Goal: Information Seeking & Learning: Find specific fact

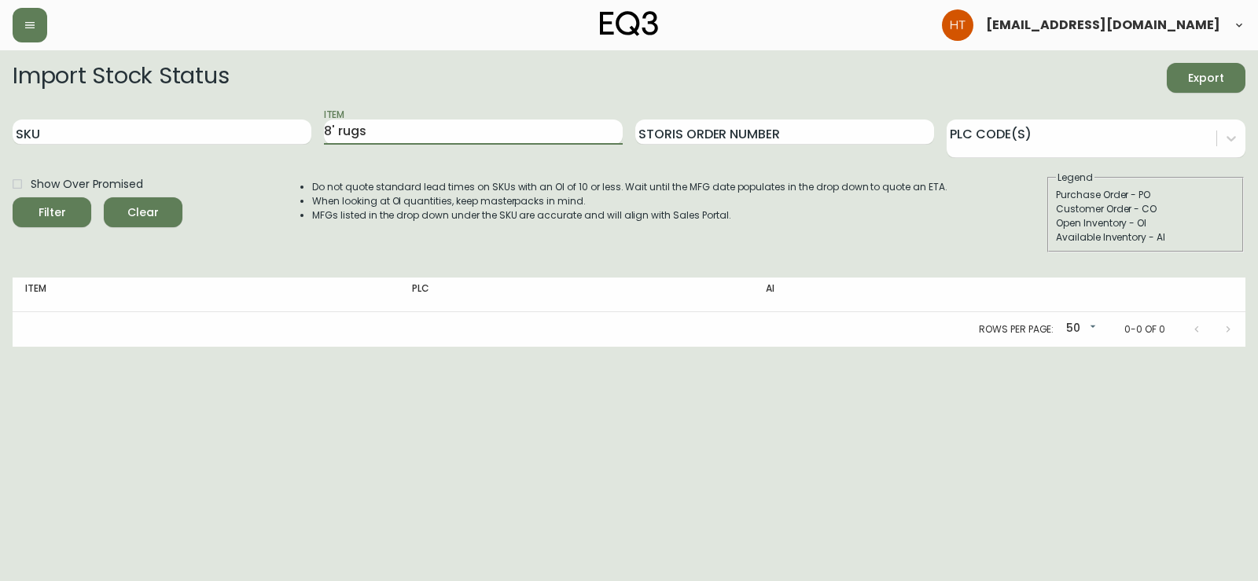
click at [300, 129] on div "SKU Item 8' rugs Storis Order Number PLC Code(s)" at bounding box center [629, 132] width 1233 height 51
click at [13, 197] on button "Filter" at bounding box center [52, 212] width 79 height 30
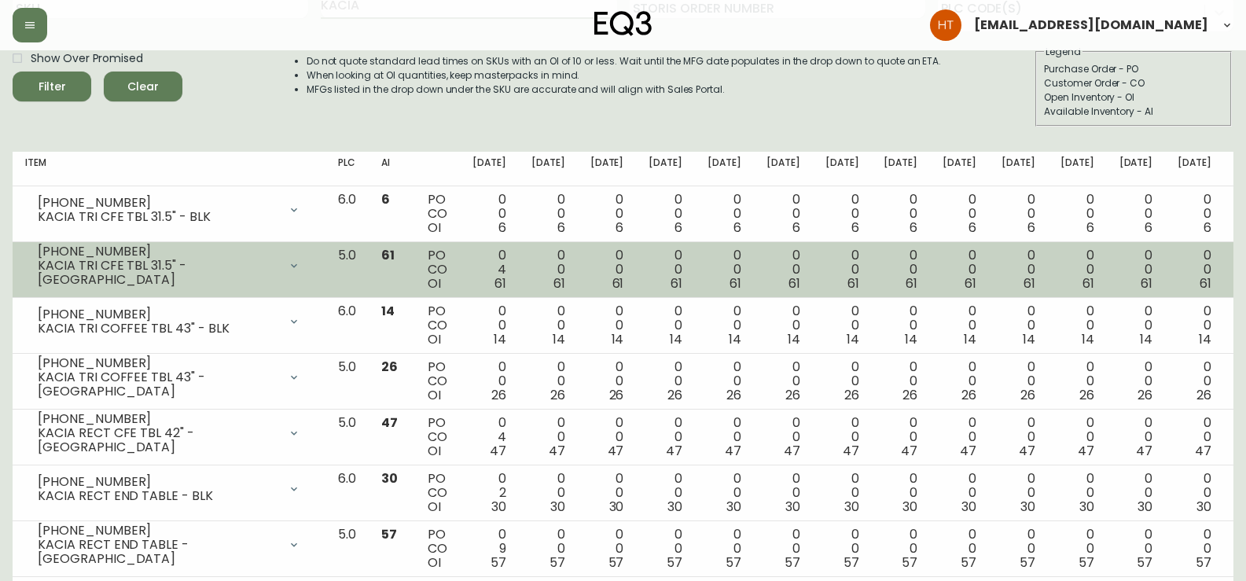
scroll to position [157, 0]
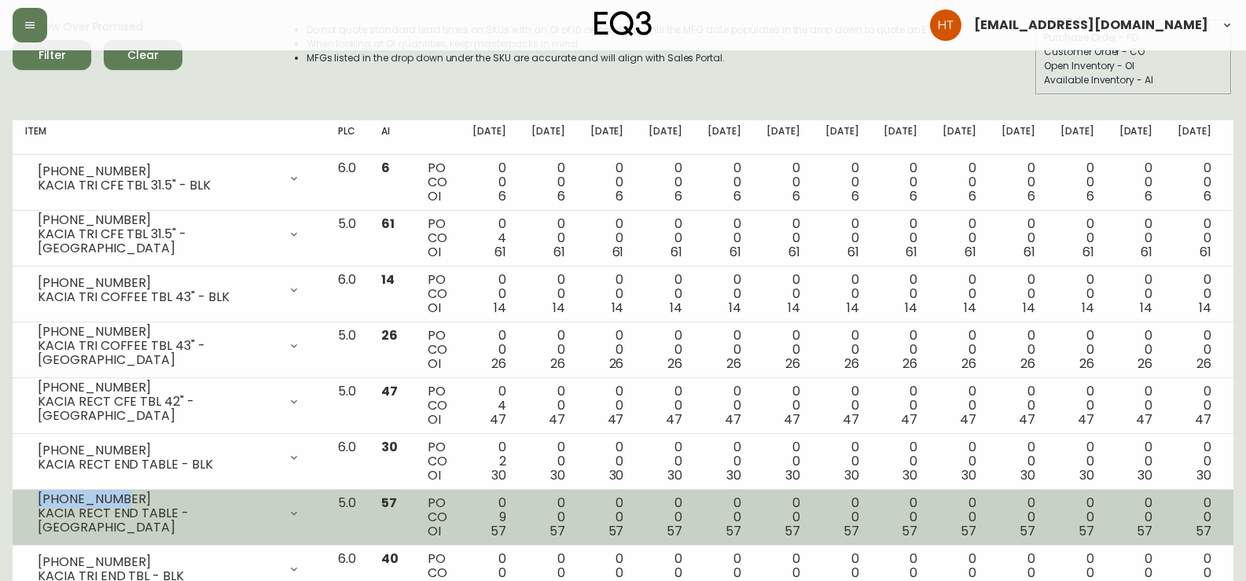
drag, startPoint x: 120, startPoint y: 506, endPoint x: 25, endPoint y: 506, distance: 95.1
click at [25, 506] on div "[PHONE_NUMBER] KACIA RECT END TABLE - [GEOGRAPHIC_DATA]" at bounding box center [169, 513] width 288 height 35
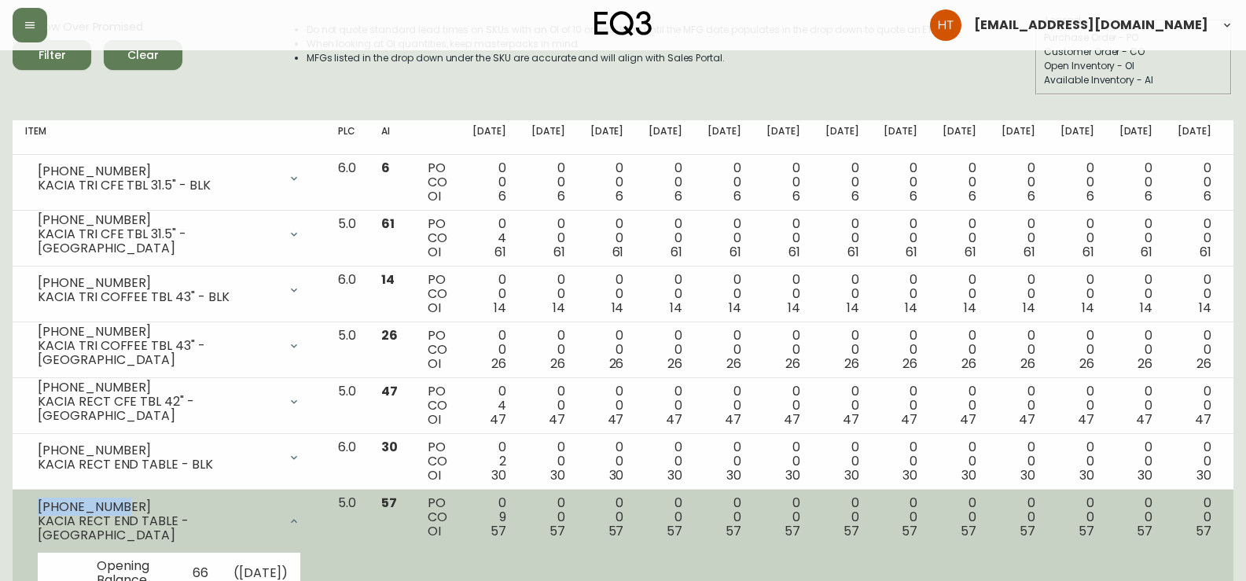
copy div "[PHONE_NUMBER]"
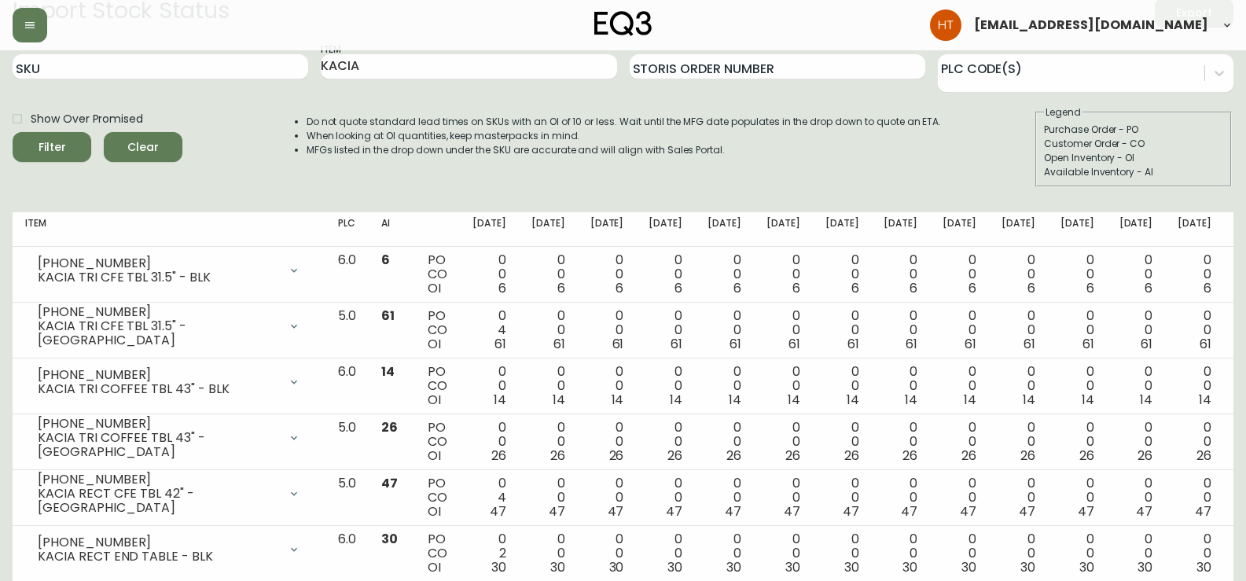
scroll to position [0, 0]
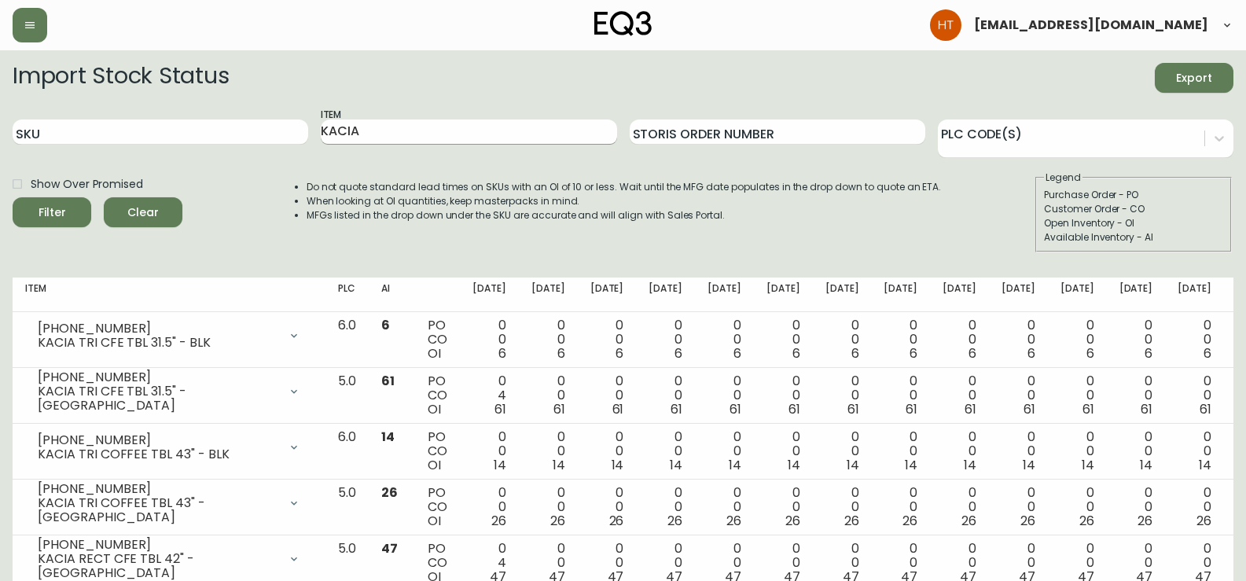
click at [390, 140] on input "KACIA" at bounding box center [469, 132] width 296 height 25
click at [13, 197] on button "Filter" at bounding box center [52, 212] width 79 height 30
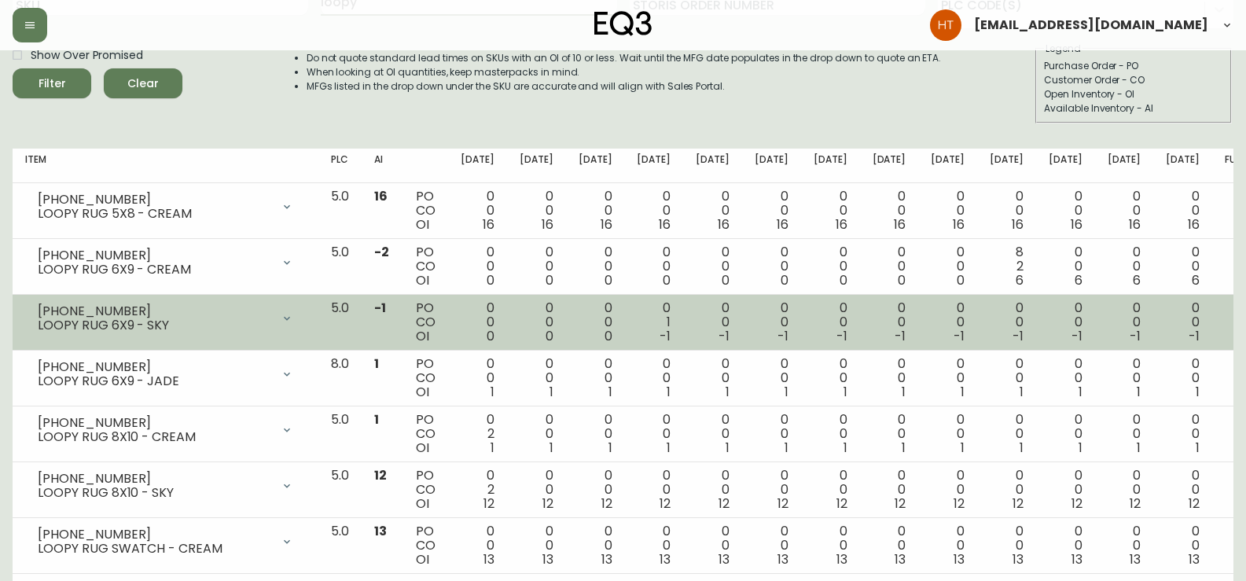
scroll to position [157, 0]
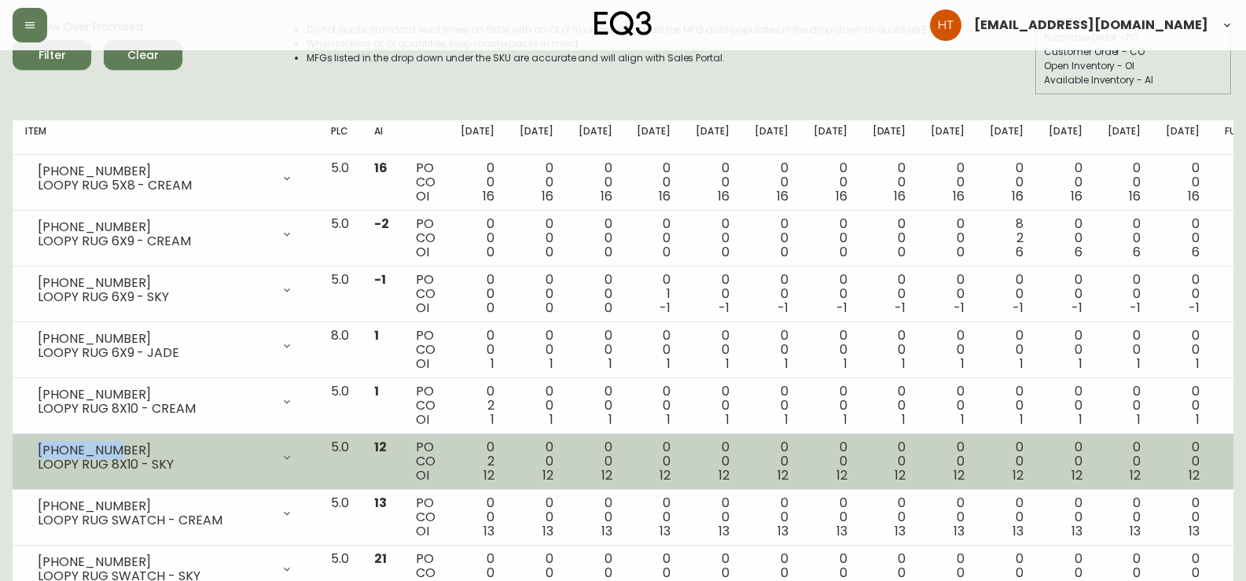
drag, startPoint x: 109, startPoint y: 450, endPoint x: 37, endPoint y: 454, distance: 71.7
click at [37, 454] on div "[PHONE_NUMBER] LOOPY RUG 8X10 - SKY" at bounding box center [165, 457] width 281 height 35
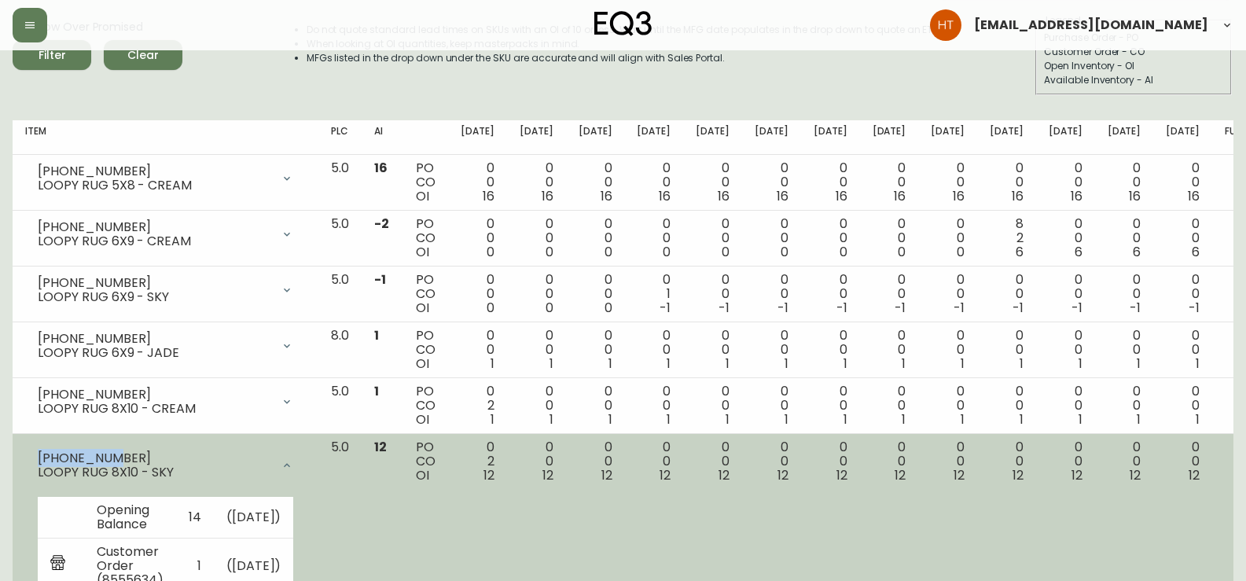
copy div "[PHONE_NUMBER]"
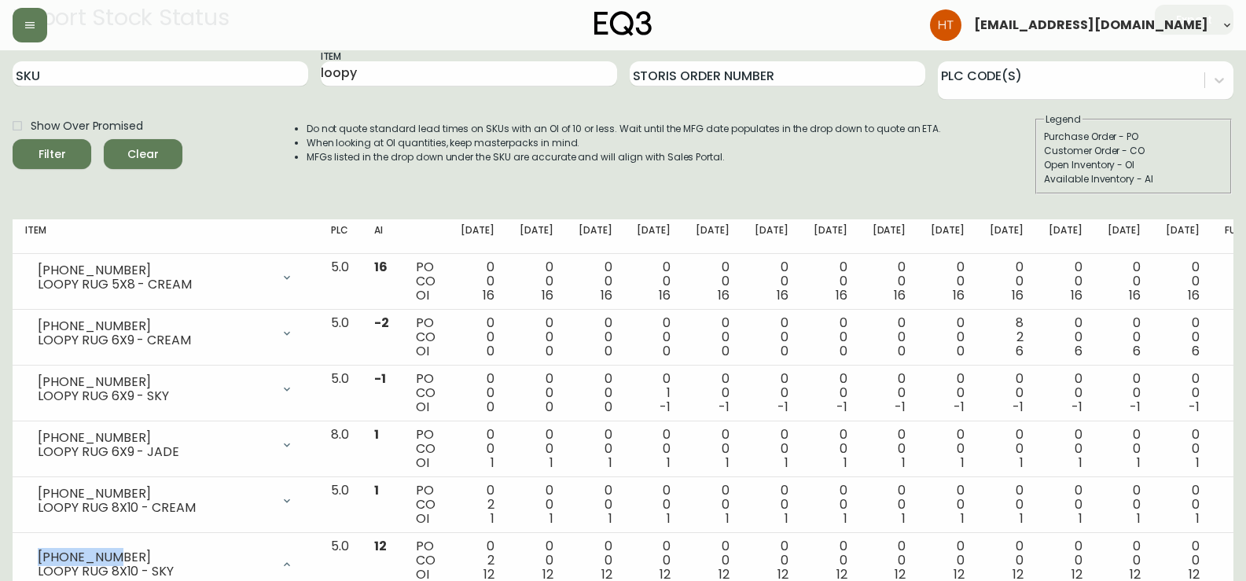
scroll to position [0, 0]
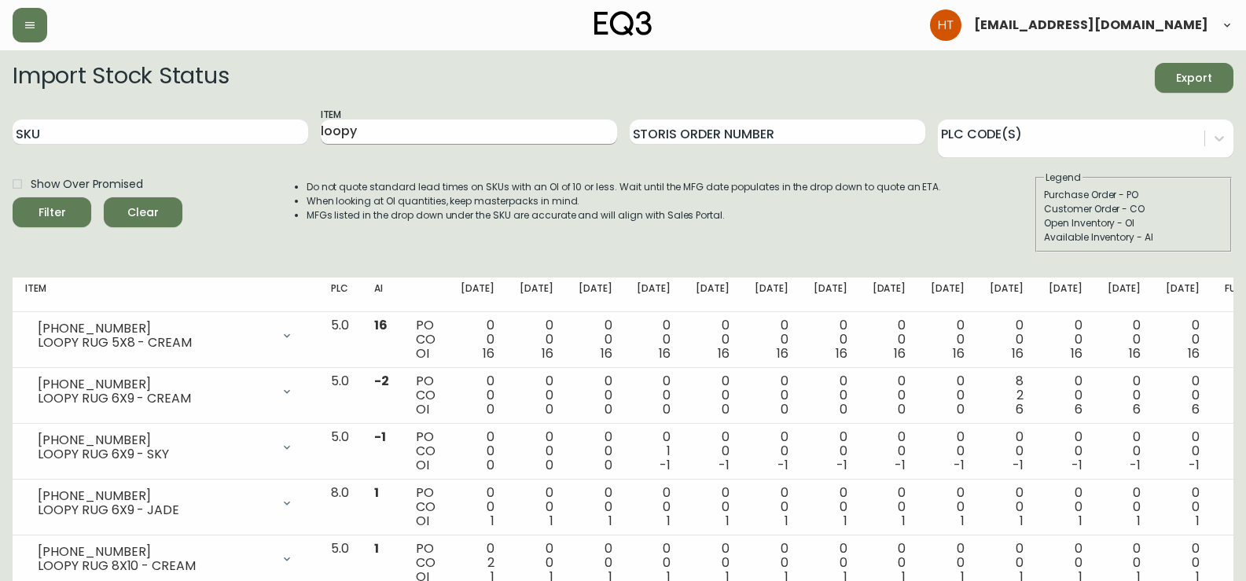
click at [369, 132] on input "loopy" at bounding box center [469, 132] width 296 height 25
click at [13, 197] on button "Filter" at bounding box center [52, 212] width 79 height 30
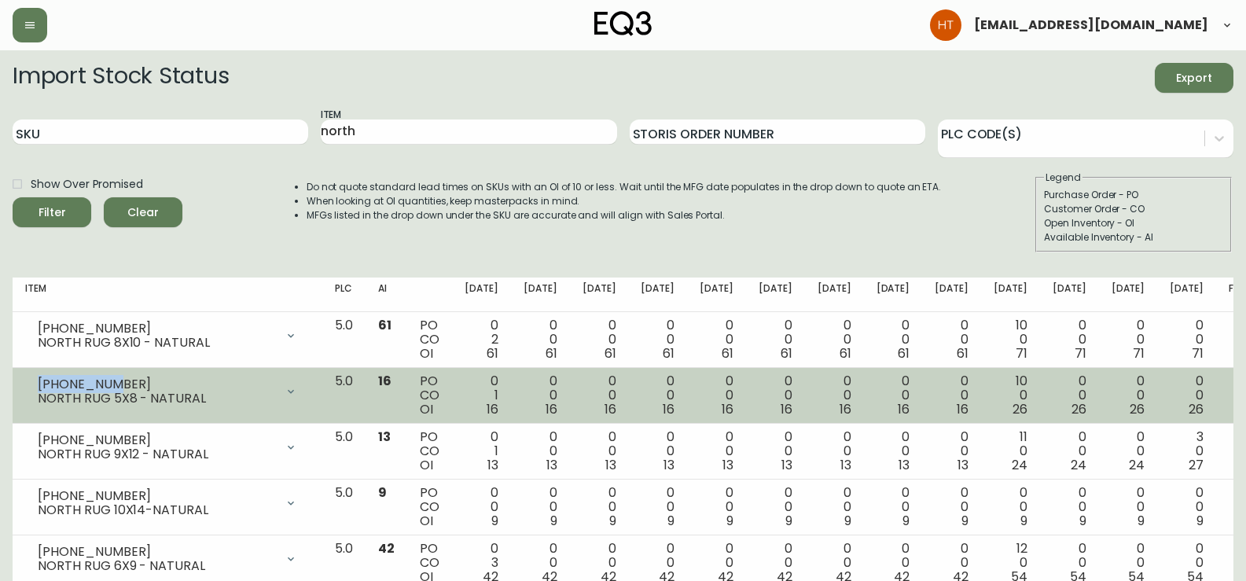
drag, startPoint x: 136, startPoint y: 379, endPoint x: 39, endPoint y: 377, distance: 97.5
click at [39, 377] on div "[PHONE_NUMBER]" at bounding box center [156, 384] width 237 height 14
copy div "[PHONE_NUMBER]"
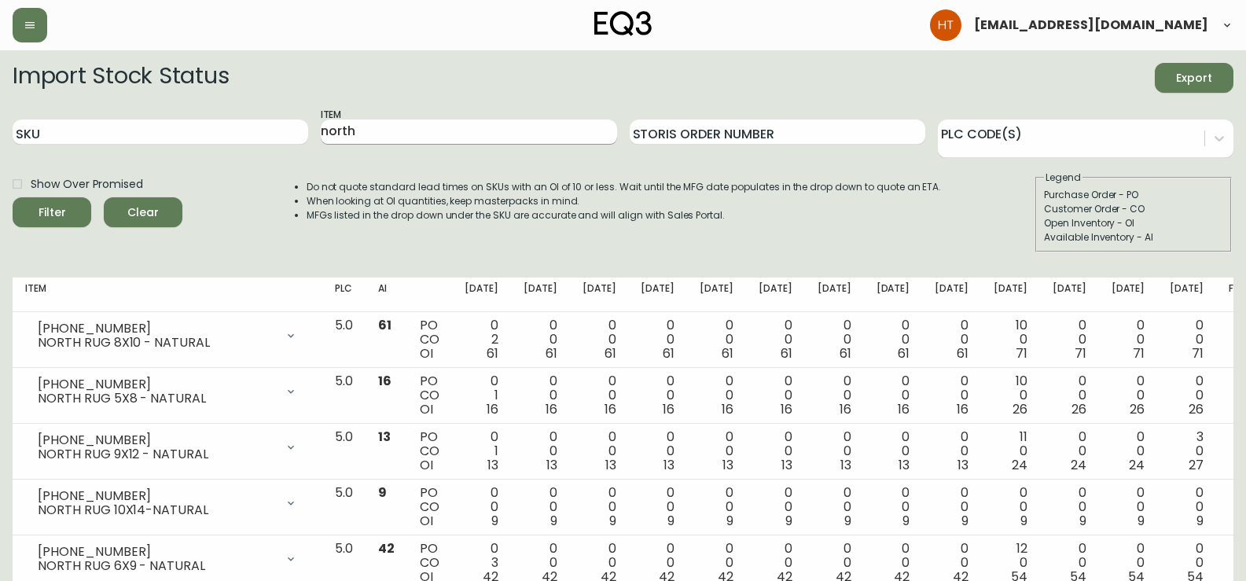
click at [345, 127] on input "north" at bounding box center [469, 132] width 296 height 25
type input "plank"
click at [13, 197] on button "Filter" at bounding box center [52, 212] width 79 height 30
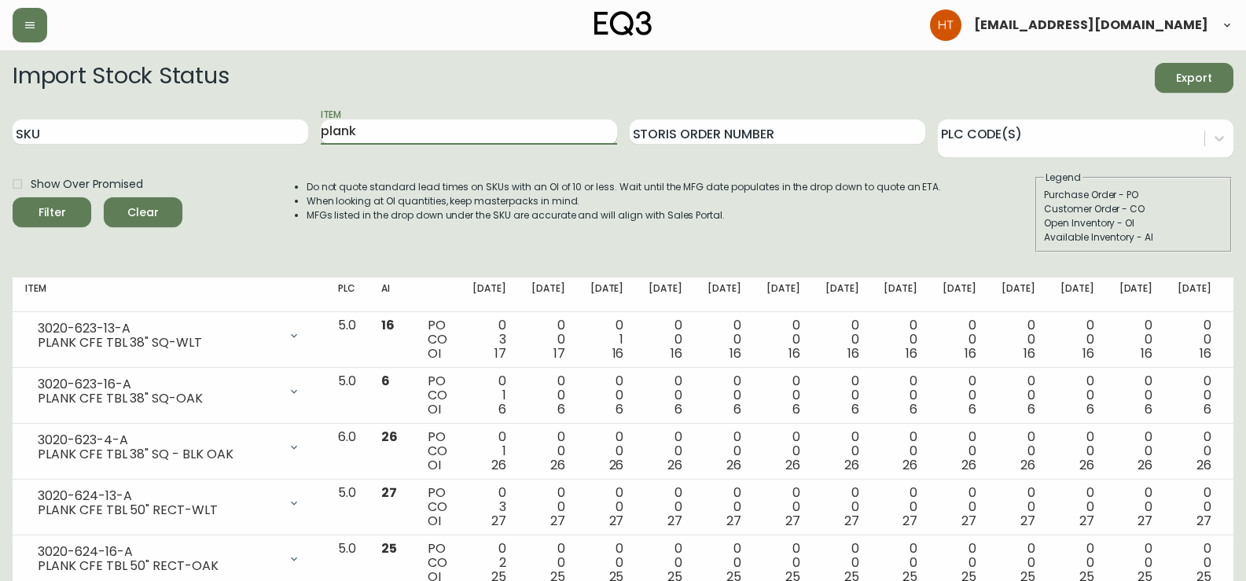
click at [340, 129] on input "plank" at bounding box center [469, 132] width 296 height 25
click at [295, 132] on input "SKU" at bounding box center [161, 132] width 296 height 25
paste input "3020-628-13-A"
click at [13, 197] on button "Filter" at bounding box center [52, 212] width 79 height 30
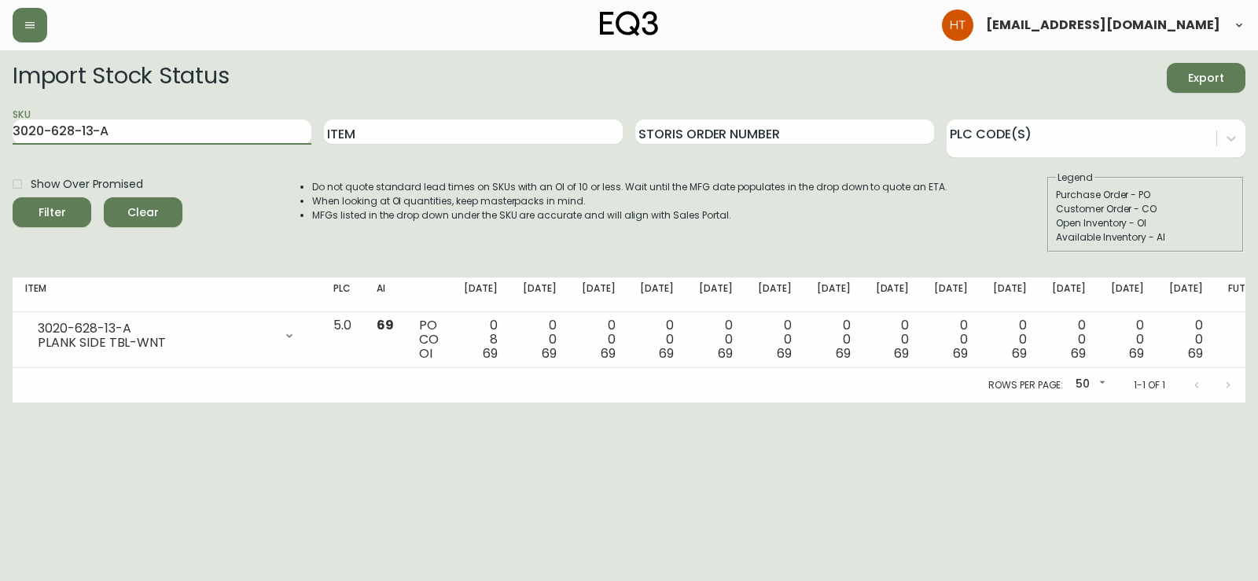
drag, startPoint x: 166, startPoint y: 131, endPoint x: 0, endPoint y: 129, distance: 165.9
click at [0, 129] on main "Import Stock Status Export SKU 3020-628-13-A Item Storis Order Number PLC Code(…" at bounding box center [629, 226] width 1258 height 352
paste input "33-13-B"
type input "3020-633-13-B"
click at [13, 197] on button "Filter" at bounding box center [52, 212] width 79 height 30
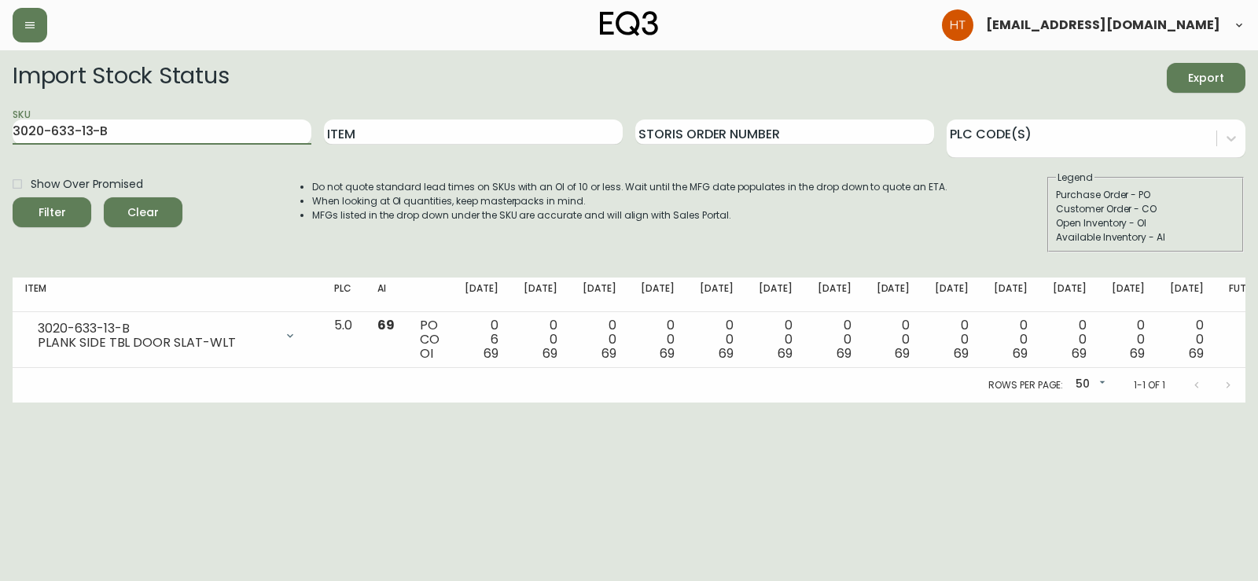
drag, startPoint x: 131, startPoint y: 125, endPoint x: 0, endPoint y: 124, distance: 130.5
click at [0, 124] on main "Import Stock Status Export SKU 3020-633-13-B Item Storis Order Number PLC Code(…" at bounding box center [629, 226] width 1258 height 352
click at [366, 131] on input "Item" at bounding box center [473, 132] width 299 height 25
type input "bila"
click at [13, 197] on button "Filter" at bounding box center [52, 212] width 79 height 30
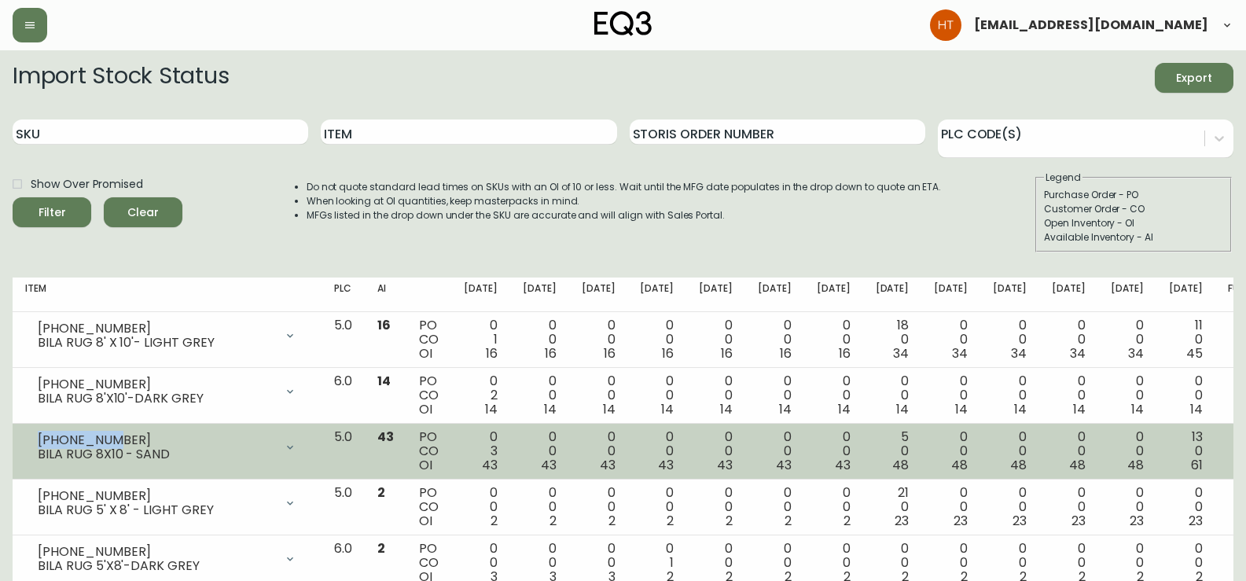
drag, startPoint x: 109, startPoint y: 438, endPoint x: 34, endPoint y: 440, distance: 74.7
click at [34, 440] on div "[PHONE_NUMBER] BILA RUG 8X10 - SAND" at bounding box center [167, 447] width 284 height 35
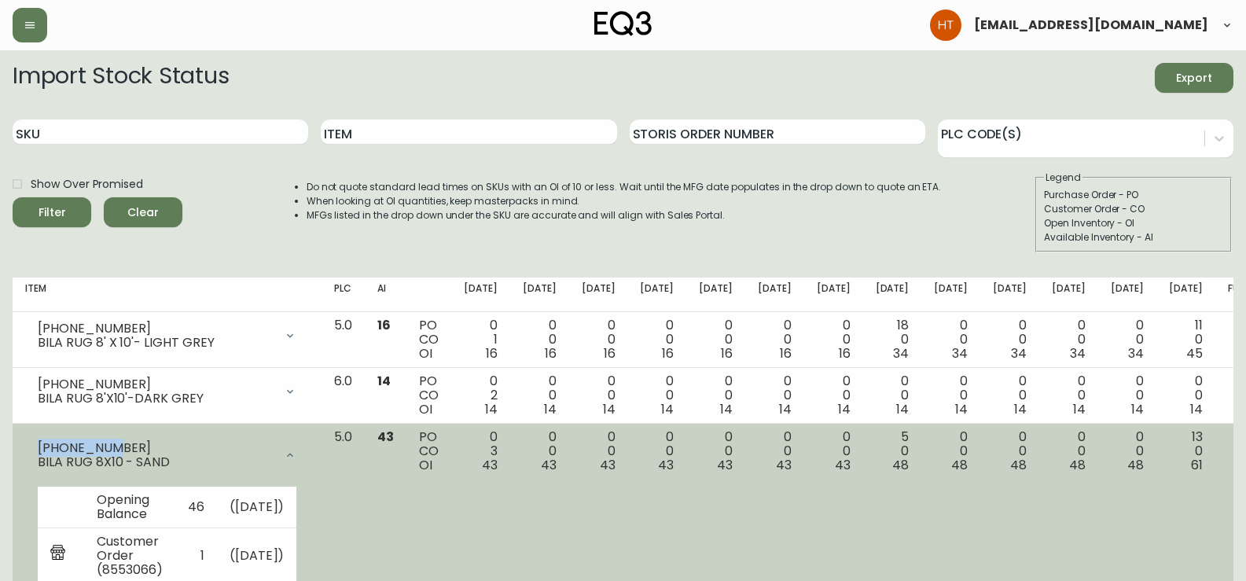
copy div "[PHONE_NUMBER]"
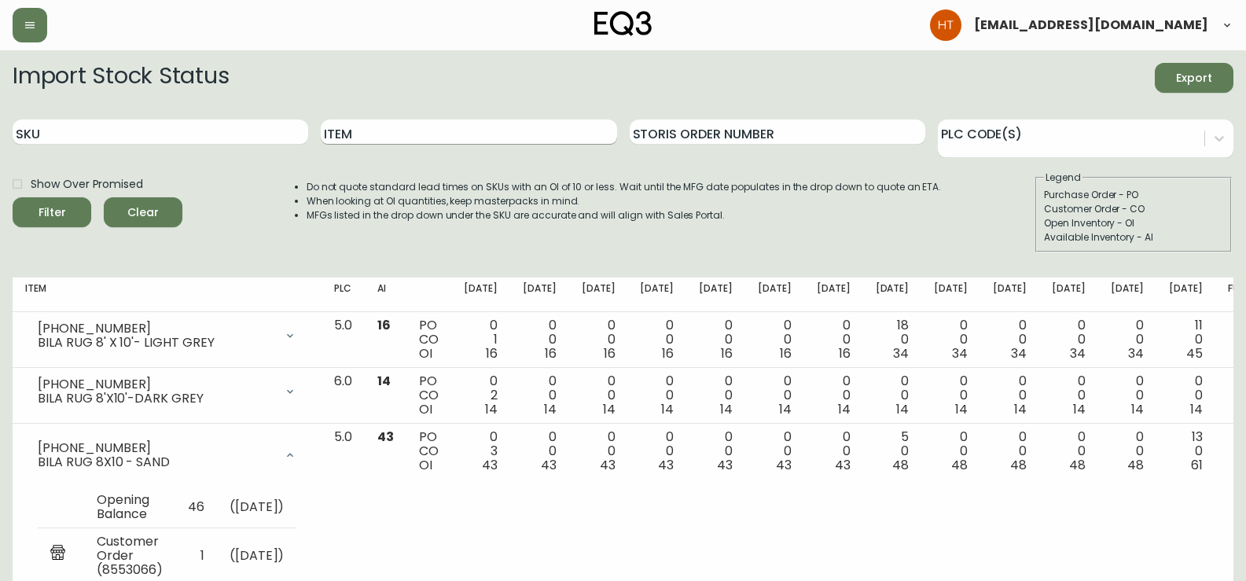
click at [351, 125] on input "Item" at bounding box center [469, 132] width 296 height 25
click at [13, 197] on button "Filter" at bounding box center [52, 212] width 79 height 30
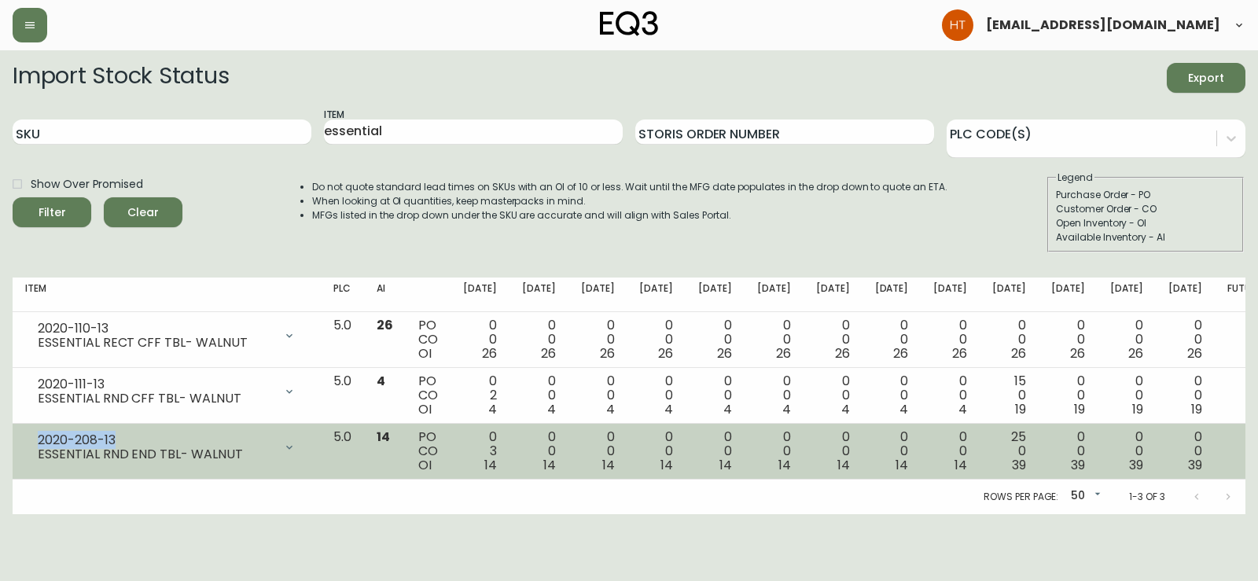
drag, startPoint x: 129, startPoint y: 436, endPoint x: 32, endPoint y: 436, distance: 96.7
click at [32, 436] on div "2020-208-13 ESSENTIAL RND END TBL- WALNUT" at bounding box center [166, 447] width 283 height 35
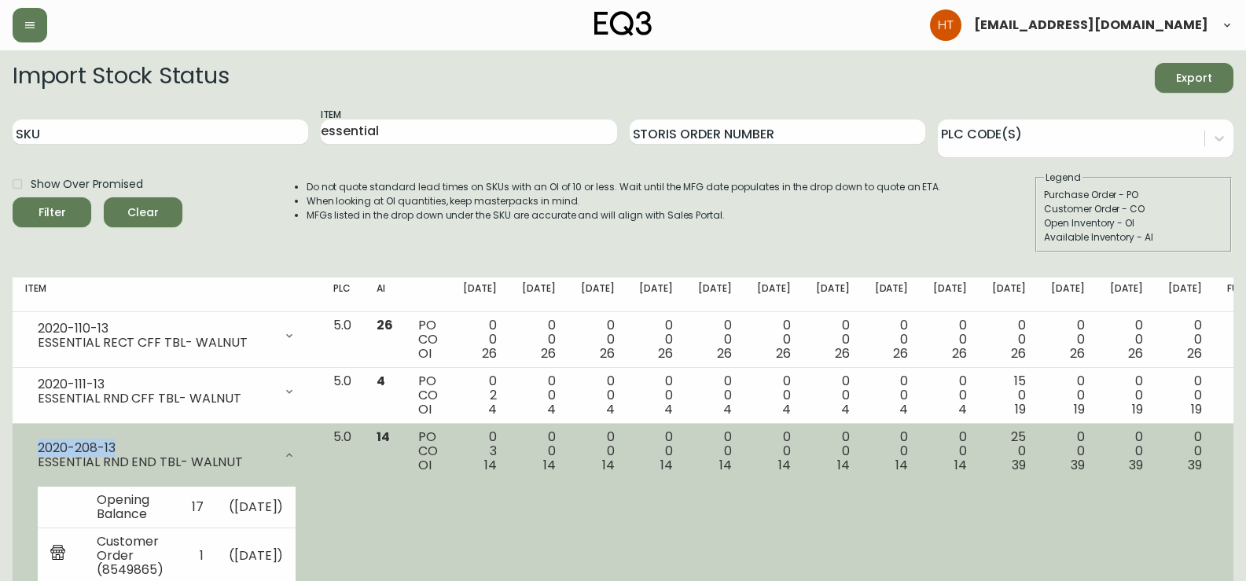
copy div "2020-208-13"
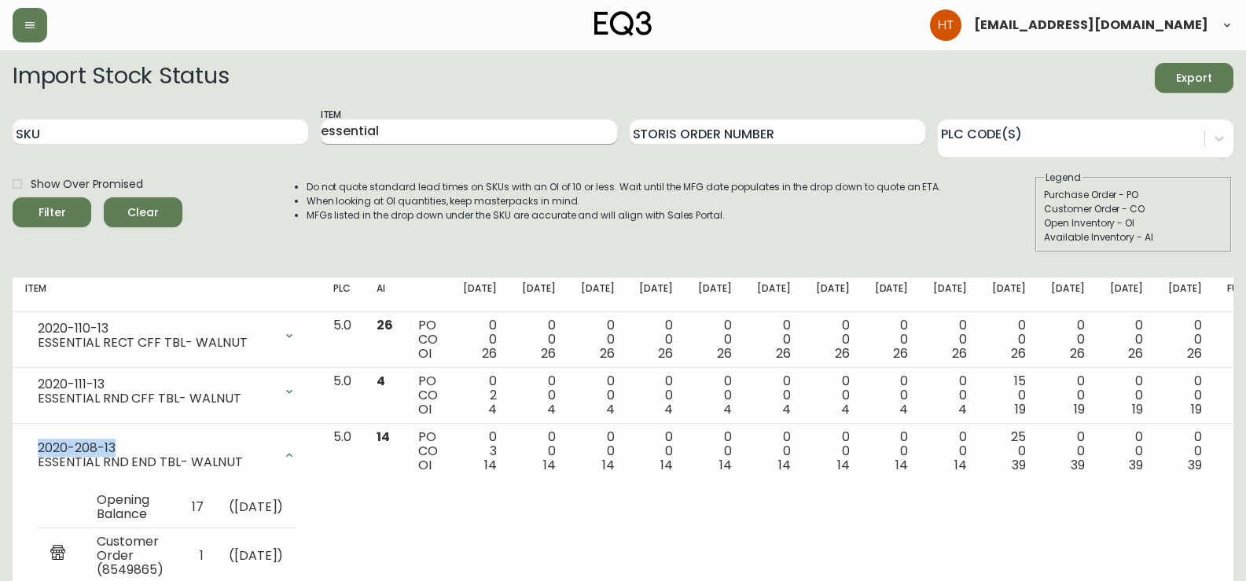
click at [351, 142] on input "essential" at bounding box center [469, 132] width 296 height 25
click at [13, 197] on button "Filter" at bounding box center [52, 212] width 79 height 30
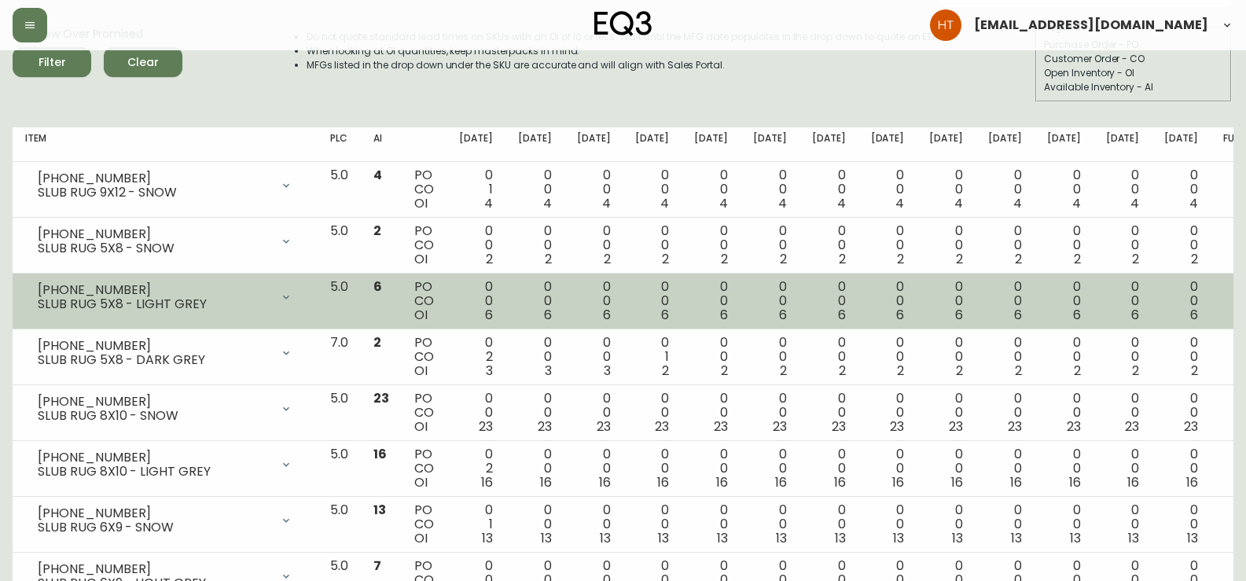
scroll to position [157, 0]
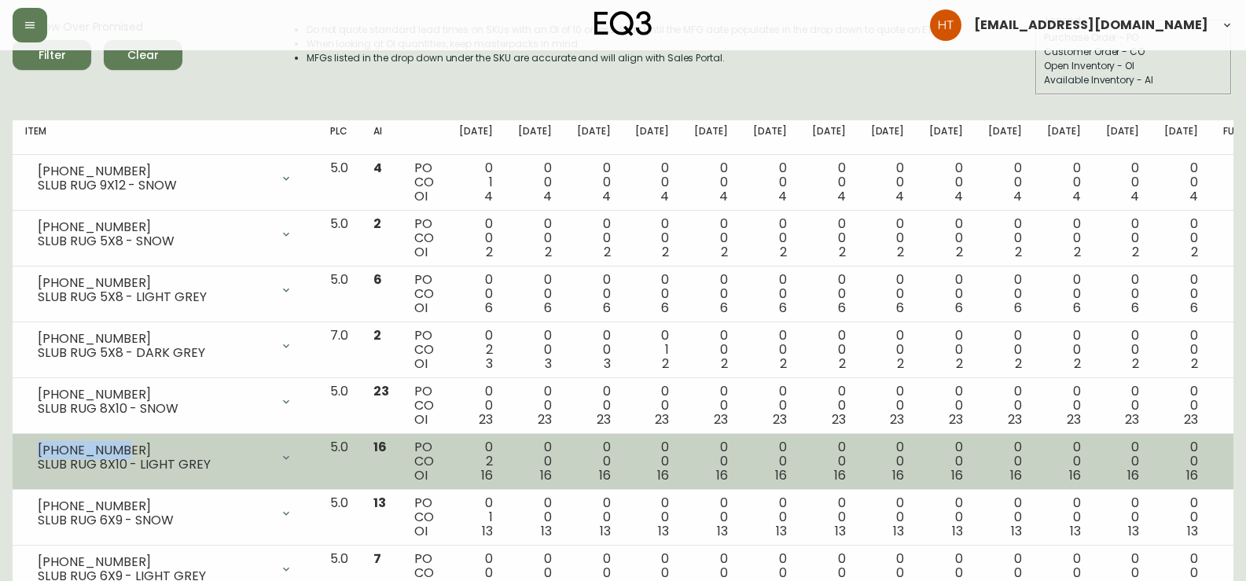
drag, startPoint x: 121, startPoint y: 451, endPoint x: 39, endPoint y: 450, distance: 81.8
click at [39, 450] on div "[PHONE_NUMBER]" at bounding box center [154, 450] width 233 height 14
copy div "[PHONE_NUMBER]"
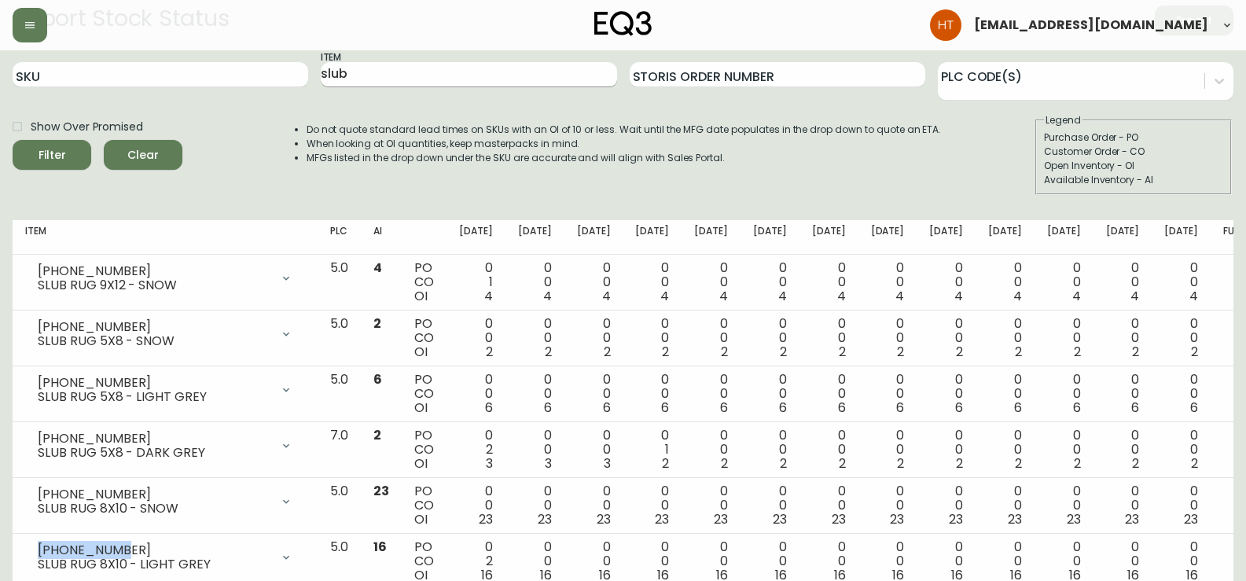
scroll to position [0, 0]
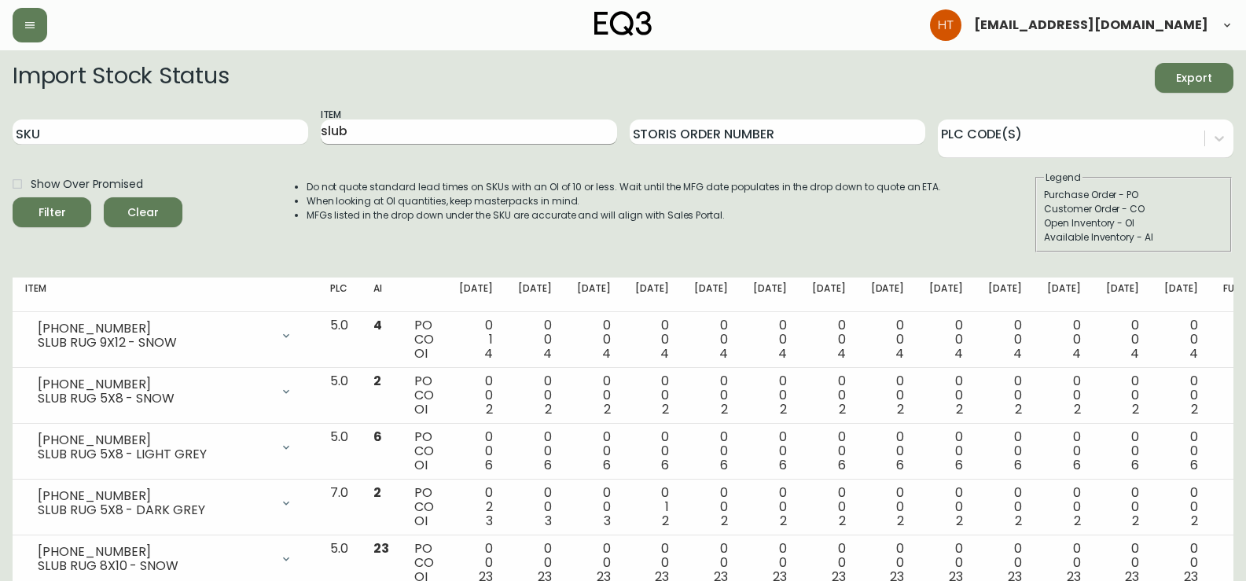
click at [389, 125] on input "slub" at bounding box center [469, 132] width 296 height 25
type input "nomad"
click at [13, 197] on button "Filter" at bounding box center [52, 212] width 79 height 30
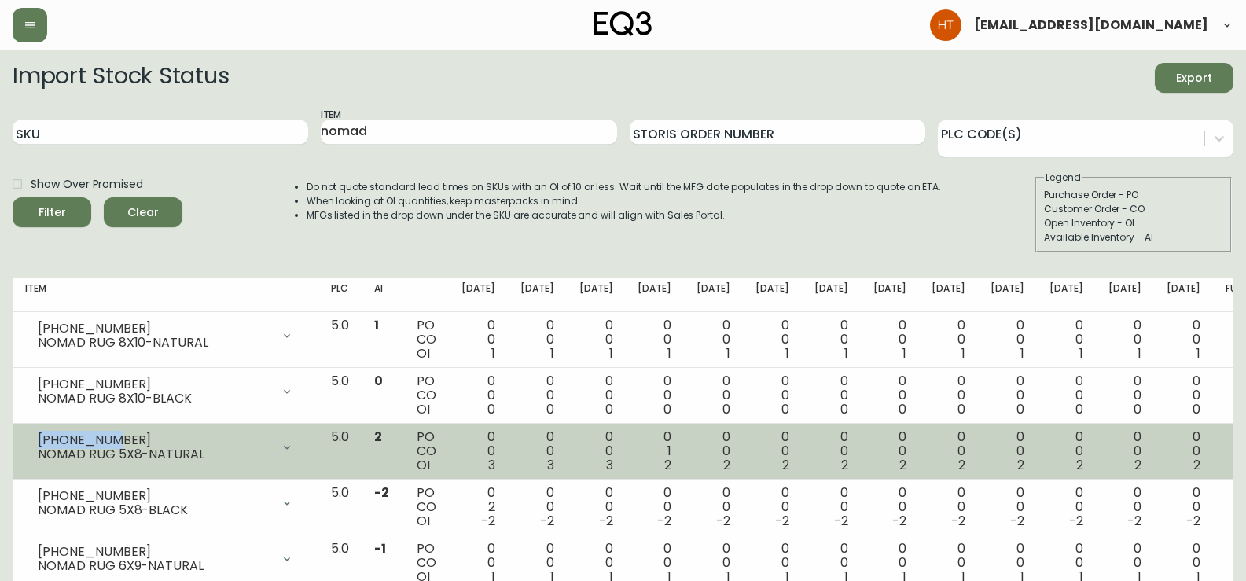
drag, startPoint x: 110, startPoint y: 439, endPoint x: 39, endPoint y: 435, distance: 71.7
click at [39, 435] on div "[PHONE_NUMBER]" at bounding box center [155, 440] width 234 height 14
copy div "[PHONE_NUMBER]"
